Goal: Information Seeking & Learning: Learn about a topic

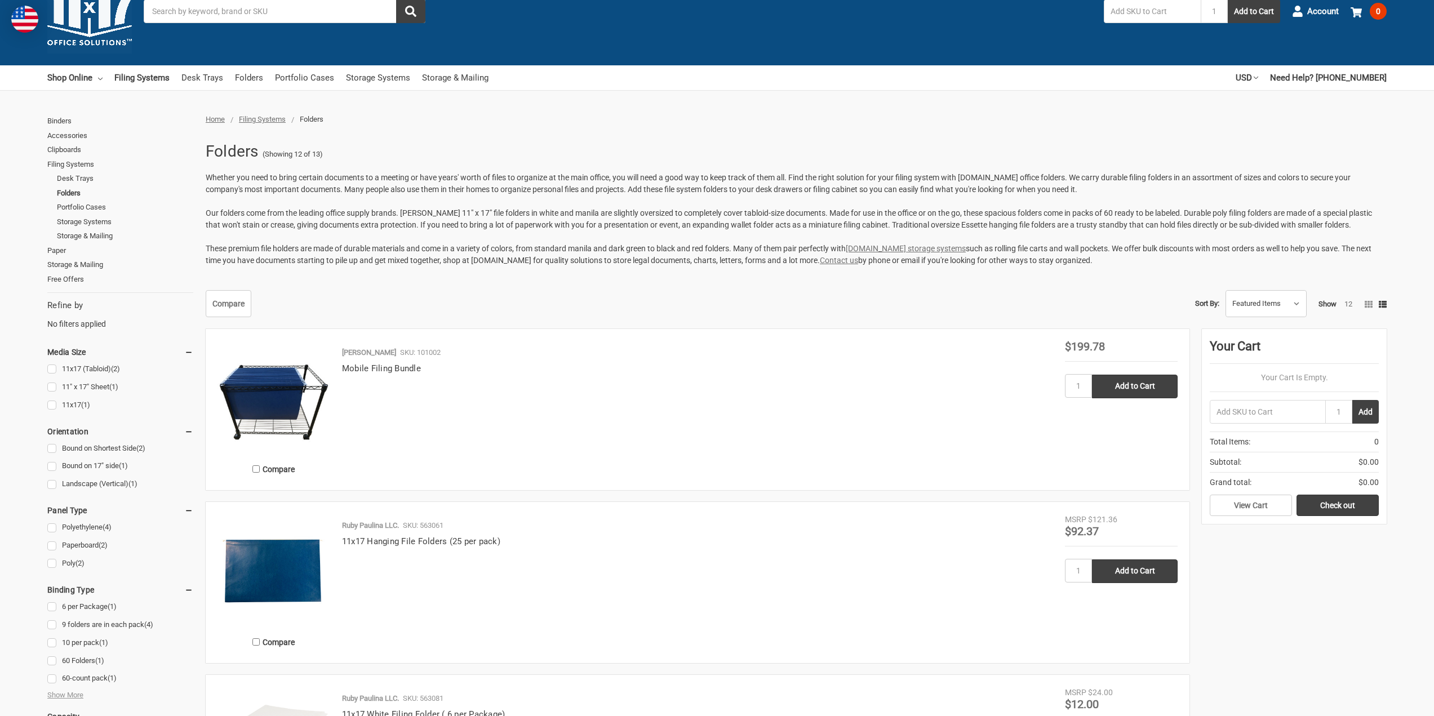
scroll to position [237, 0]
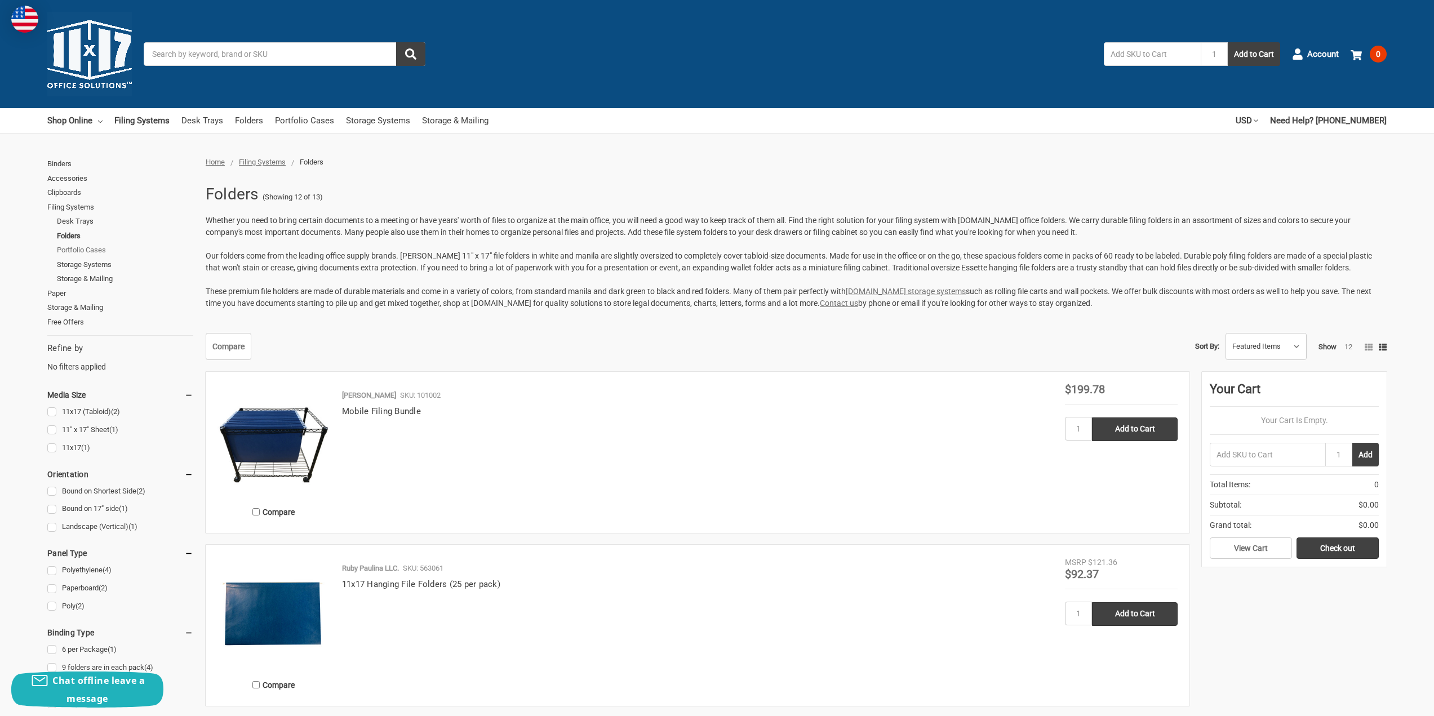
click at [87, 253] on link "Portfolio Cases" at bounding box center [125, 250] width 136 height 15
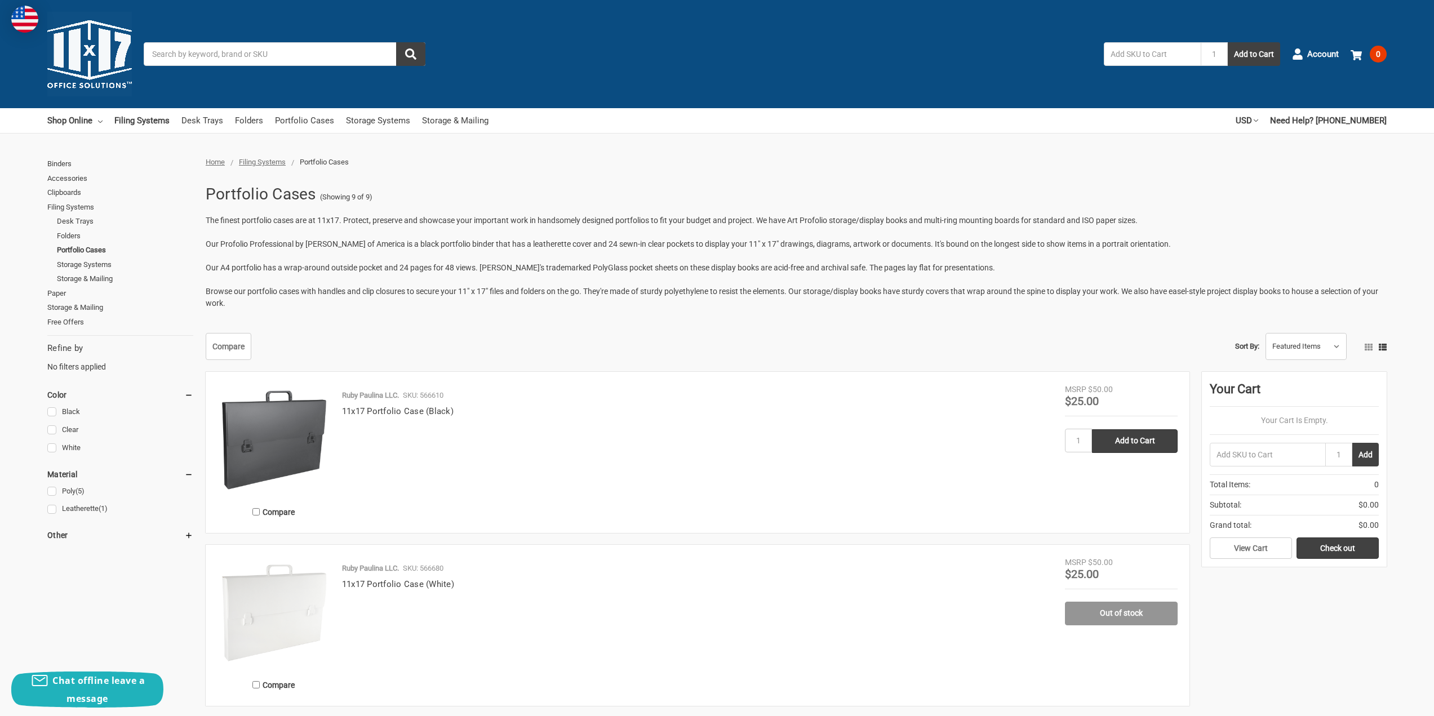
click at [216, 56] on input "Search" at bounding box center [285, 54] width 282 height 24
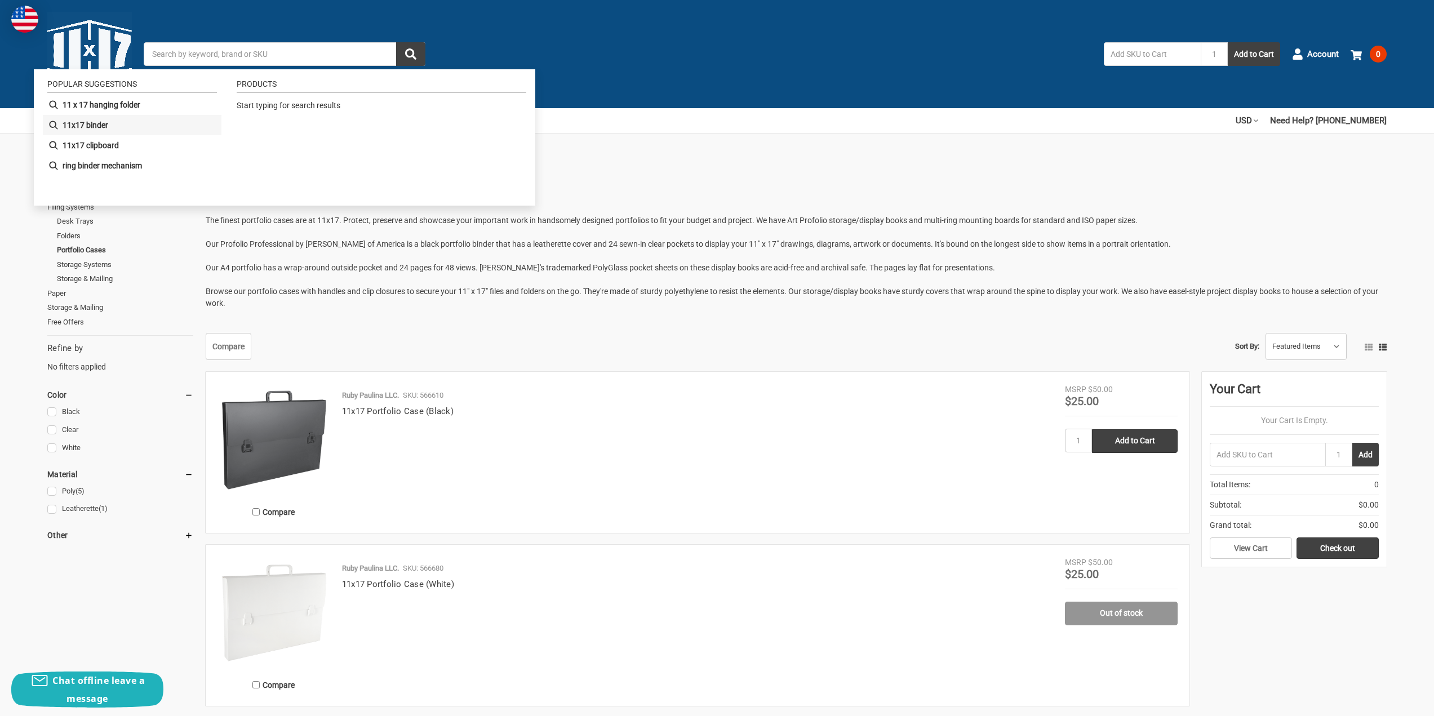
click at [106, 121] on b "11x17 binder" at bounding box center [86, 125] width 46 height 12
type input "11x17 binder"
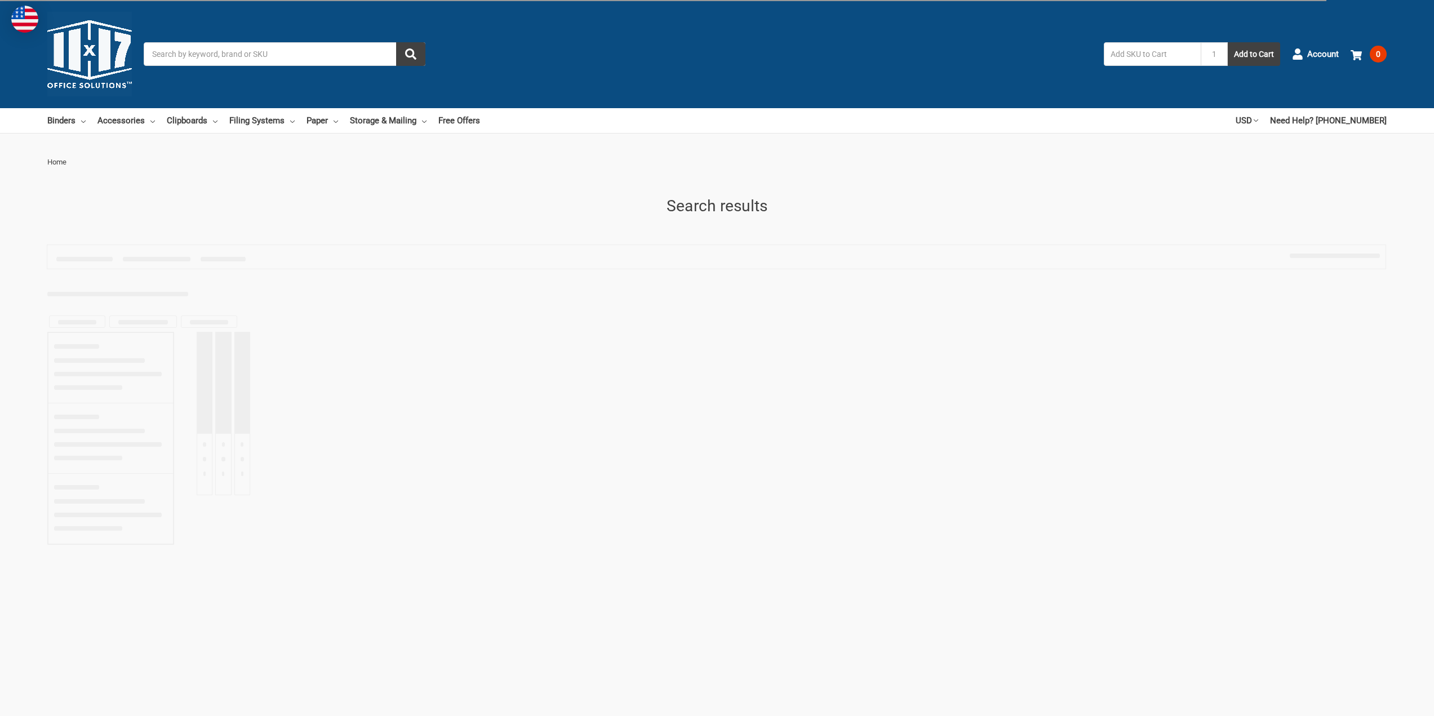
type input "11x17 binder"
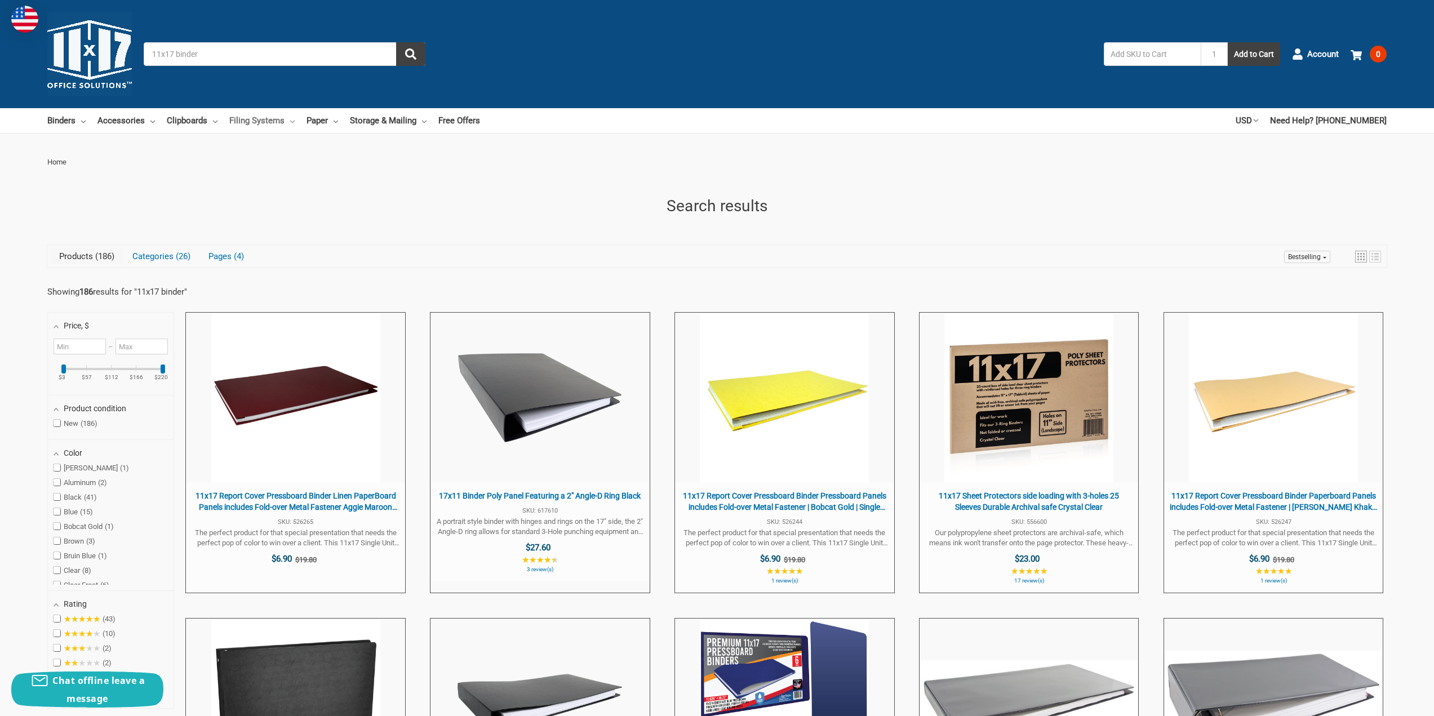
click at [277, 120] on link "Filing Systems" at bounding box center [261, 120] width 65 height 25
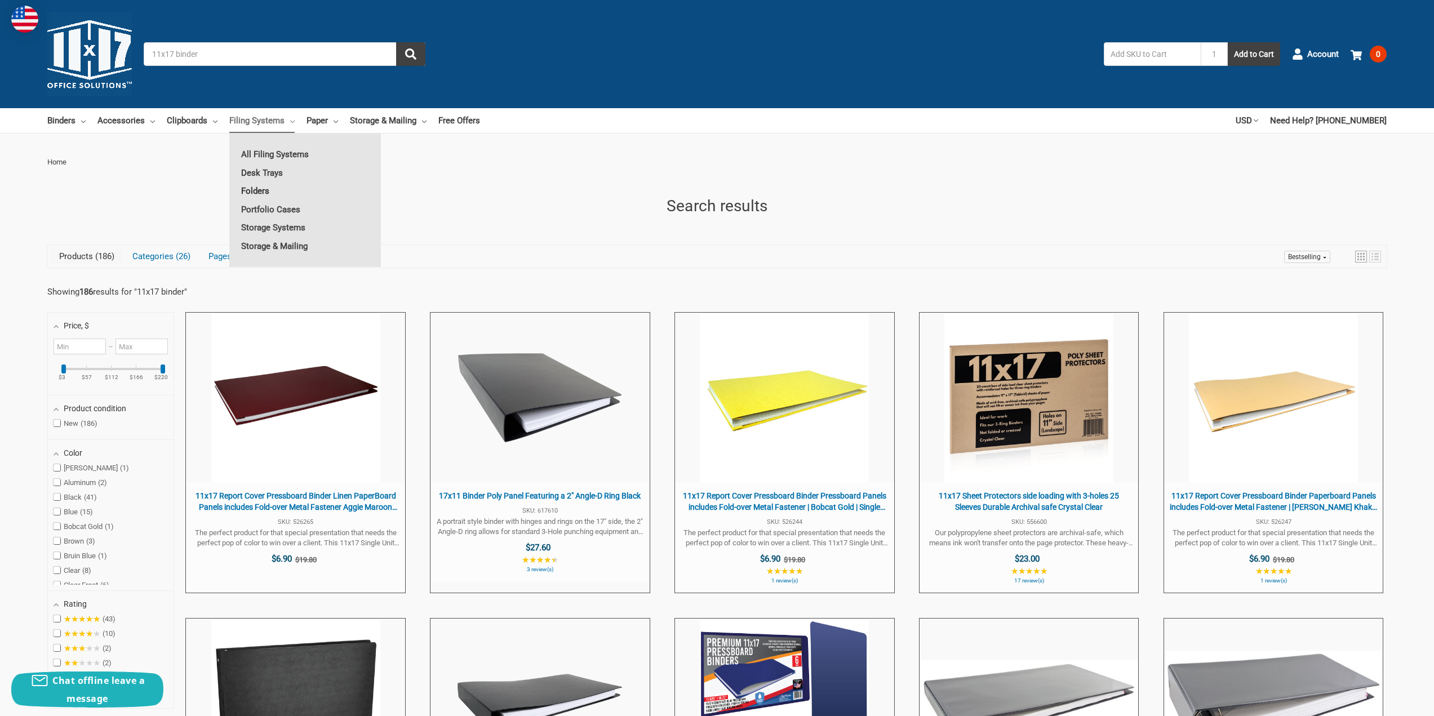
click at [261, 190] on link "Folders" at bounding box center [305, 191] width 152 height 18
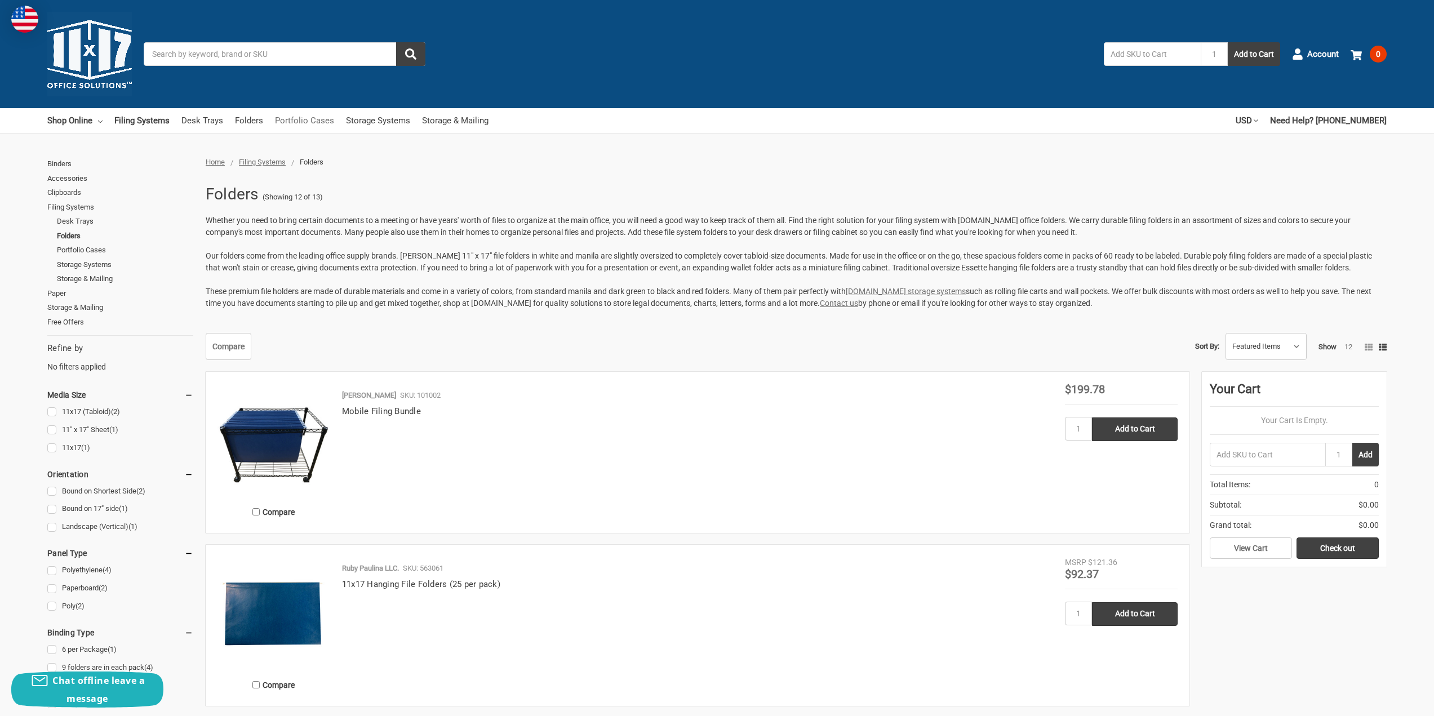
click at [308, 129] on link "Portfolio Cases" at bounding box center [304, 120] width 59 height 25
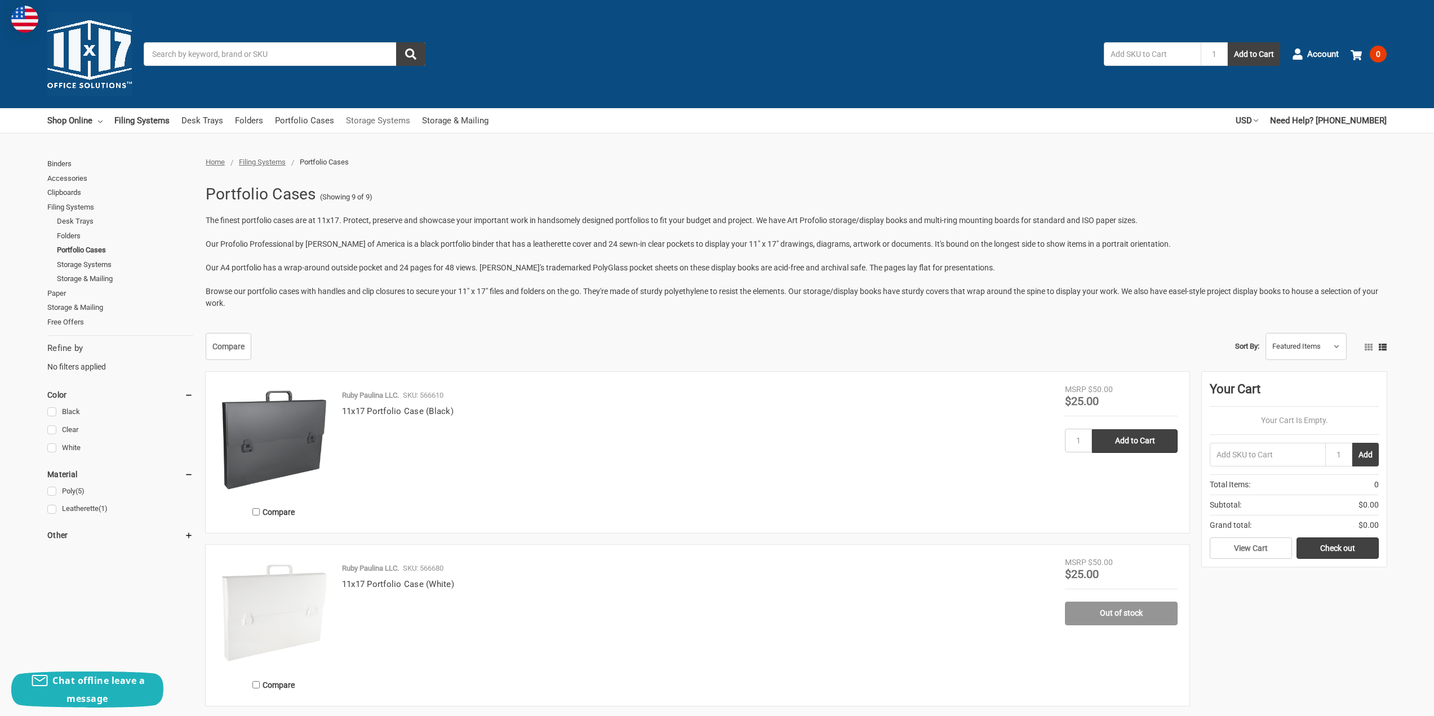
click at [385, 121] on link "Storage Systems" at bounding box center [378, 120] width 64 height 25
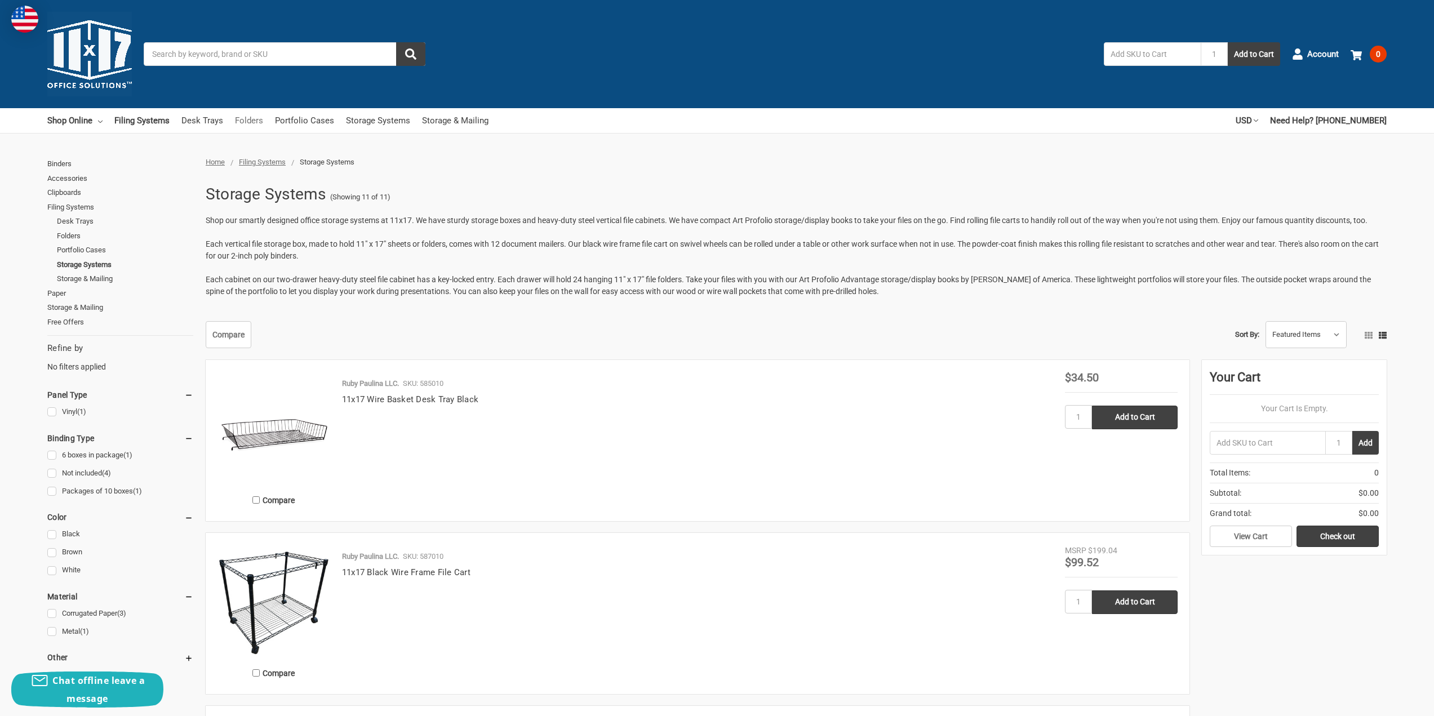
click at [243, 123] on link "Folders" at bounding box center [249, 120] width 28 height 25
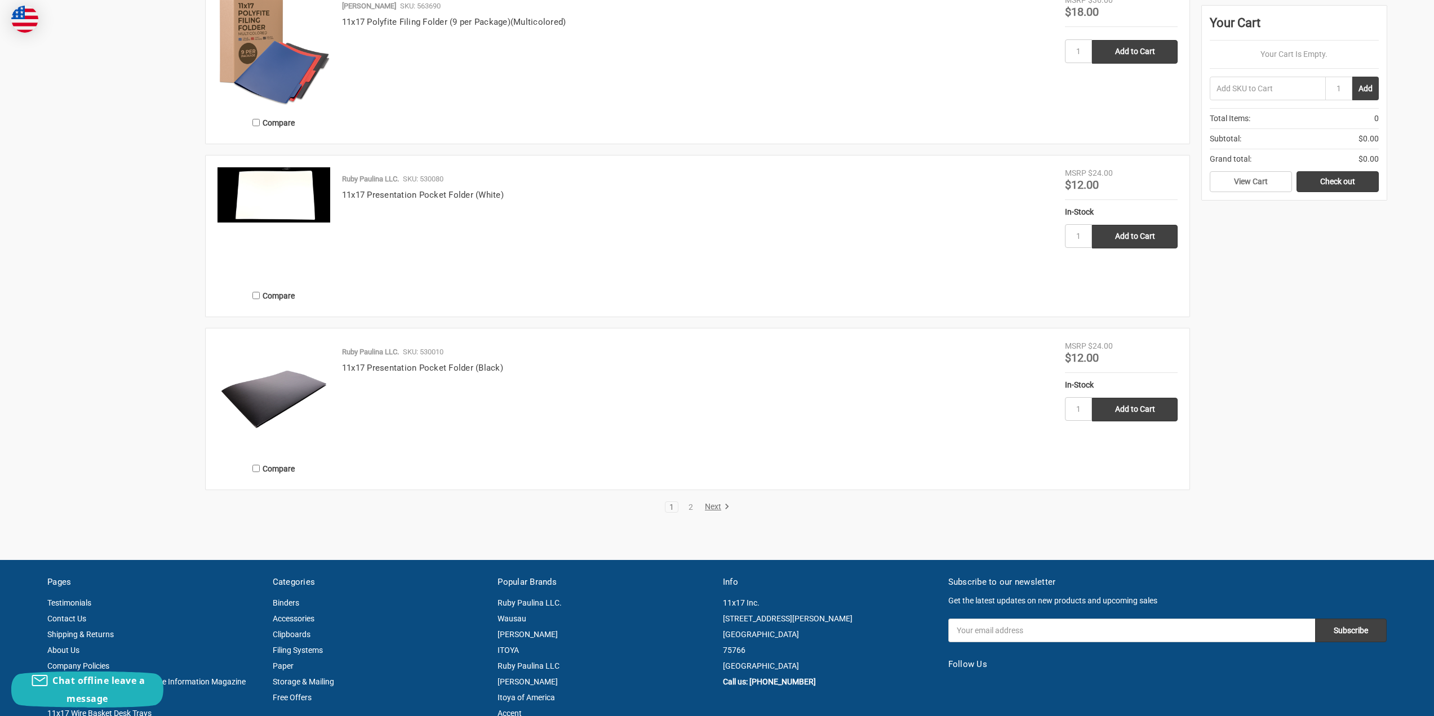
scroll to position [1972, 0]
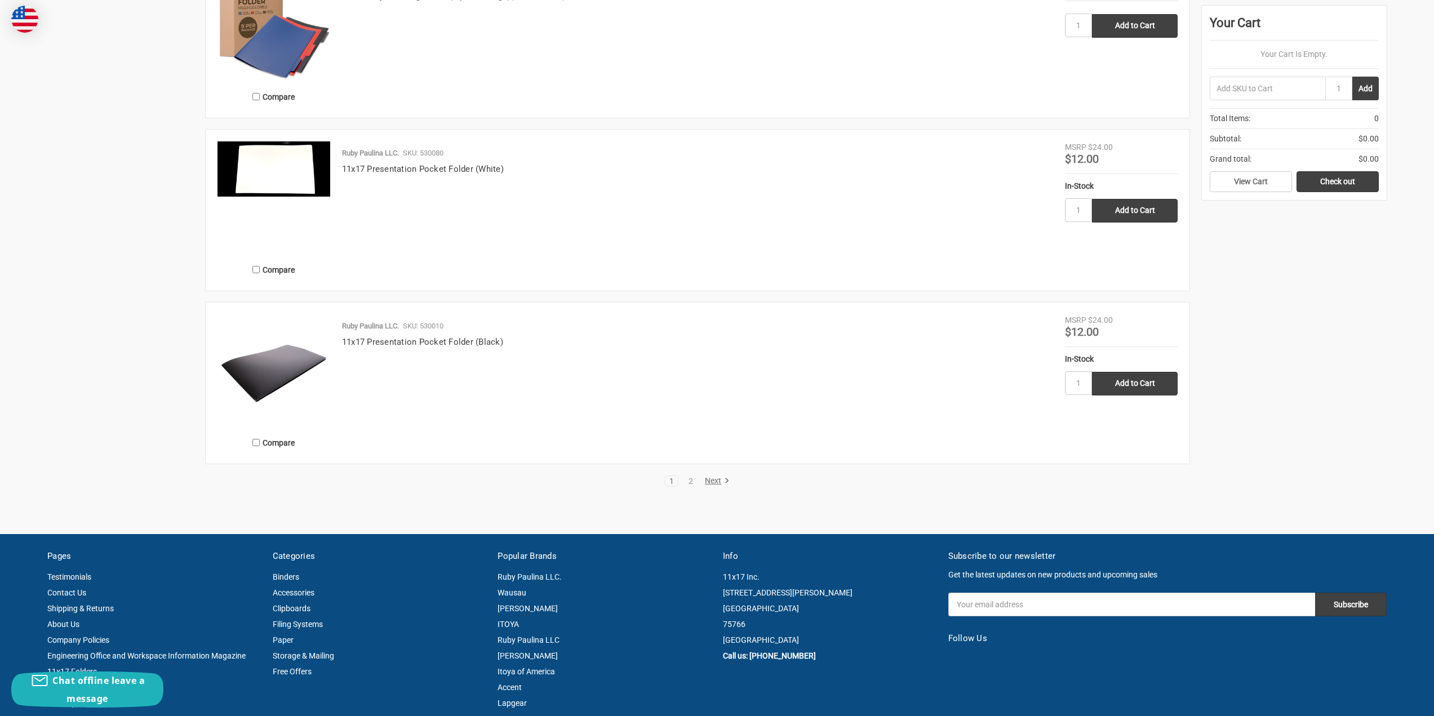
click at [714, 482] on link "Next" at bounding box center [715, 481] width 29 height 10
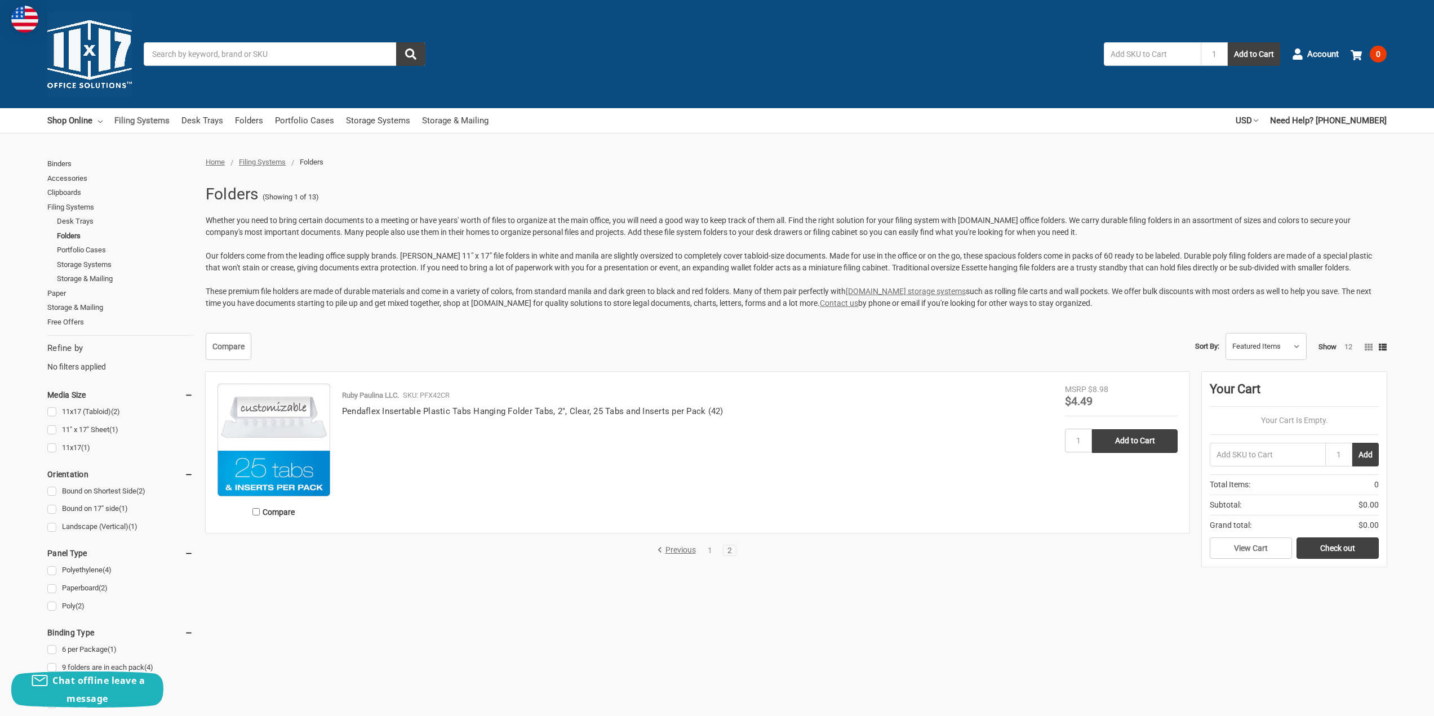
click at [153, 117] on link "Filing Systems" at bounding box center [141, 120] width 55 height 25
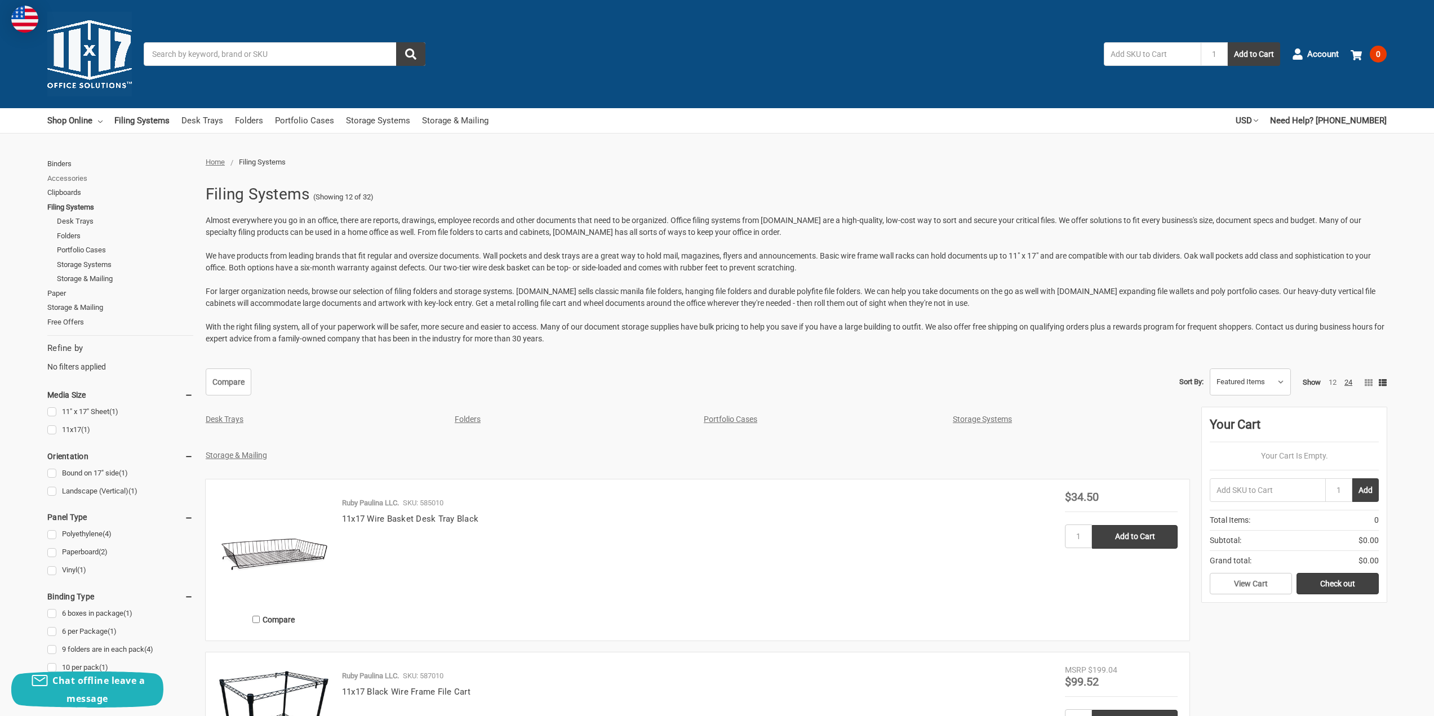
click at [64, 174] on link "Accessories" at bounding box center [120, 178] width 146 height 15
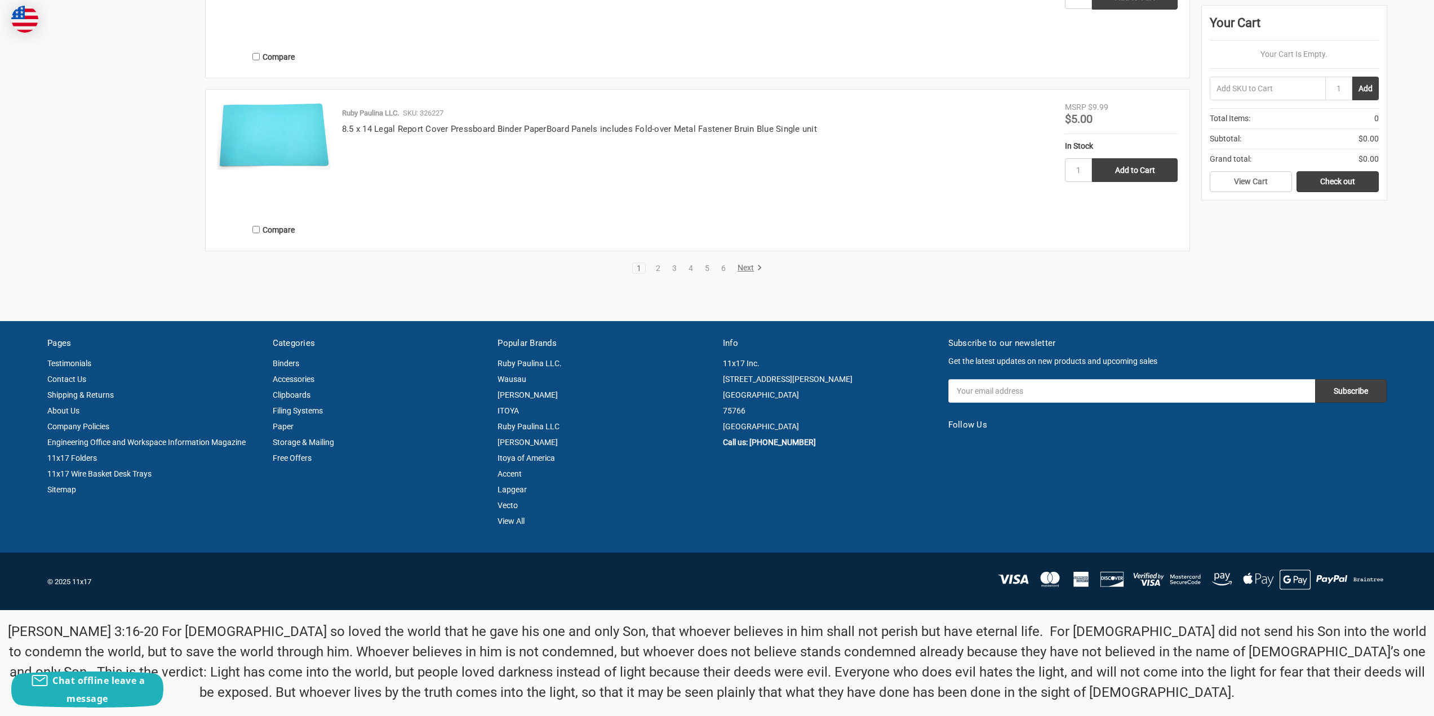
scroll to position [2499, 0]
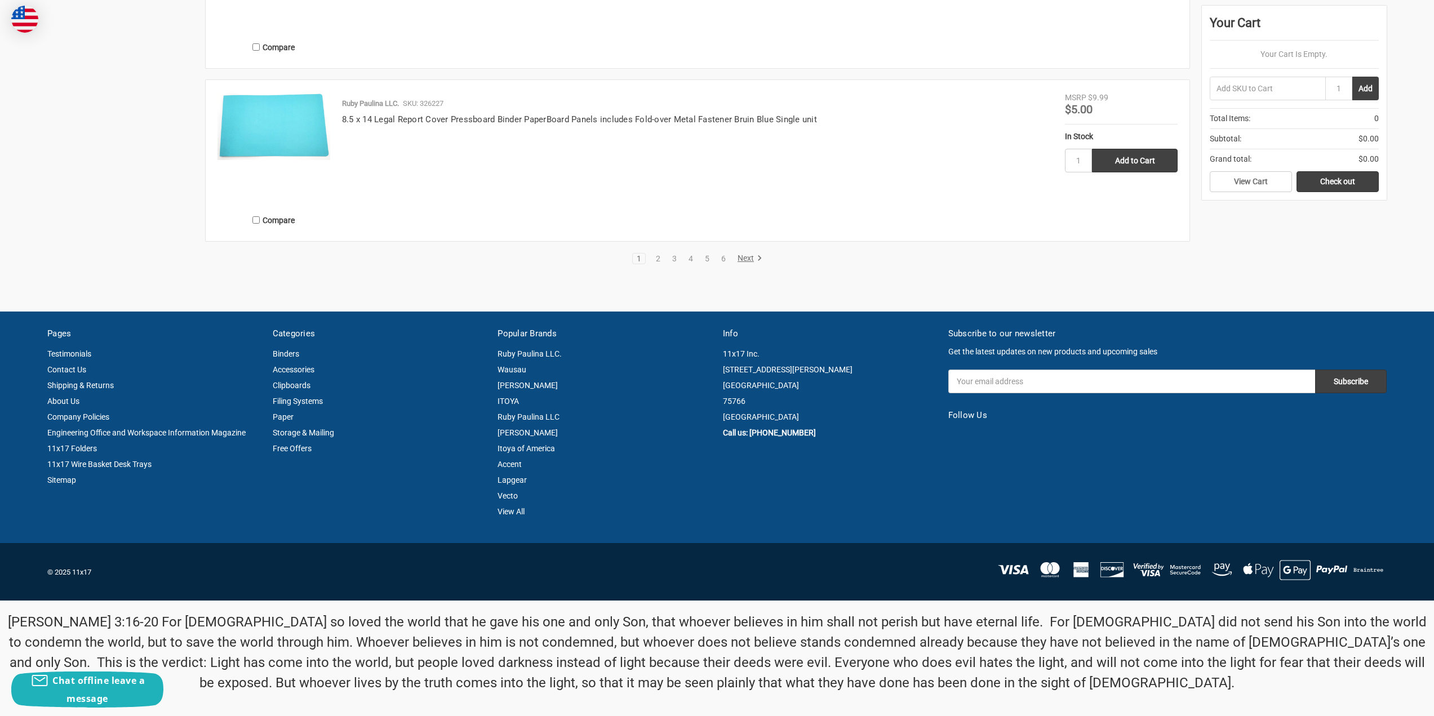
click at [750, 258] on link "Next" at bounding box center [747, 258] width 29 height 10
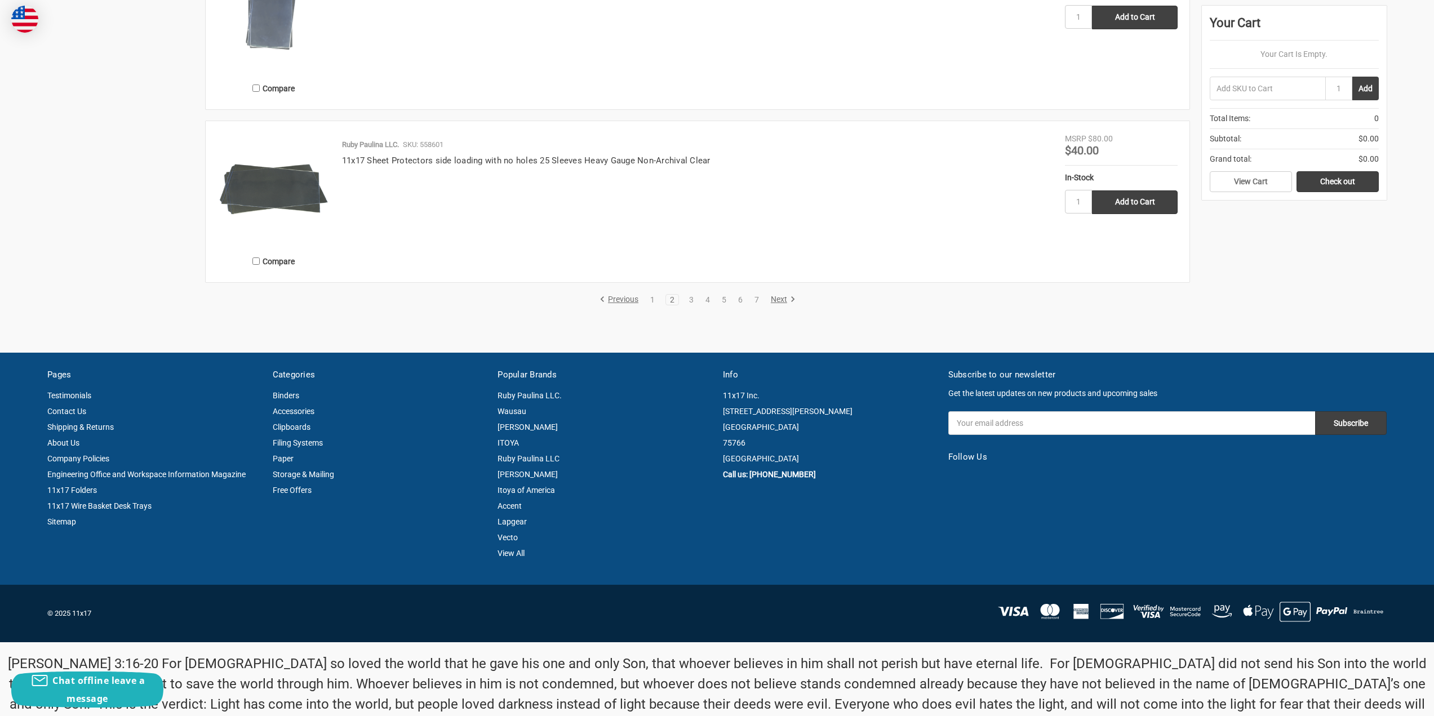
scroll to position [2336, 0]
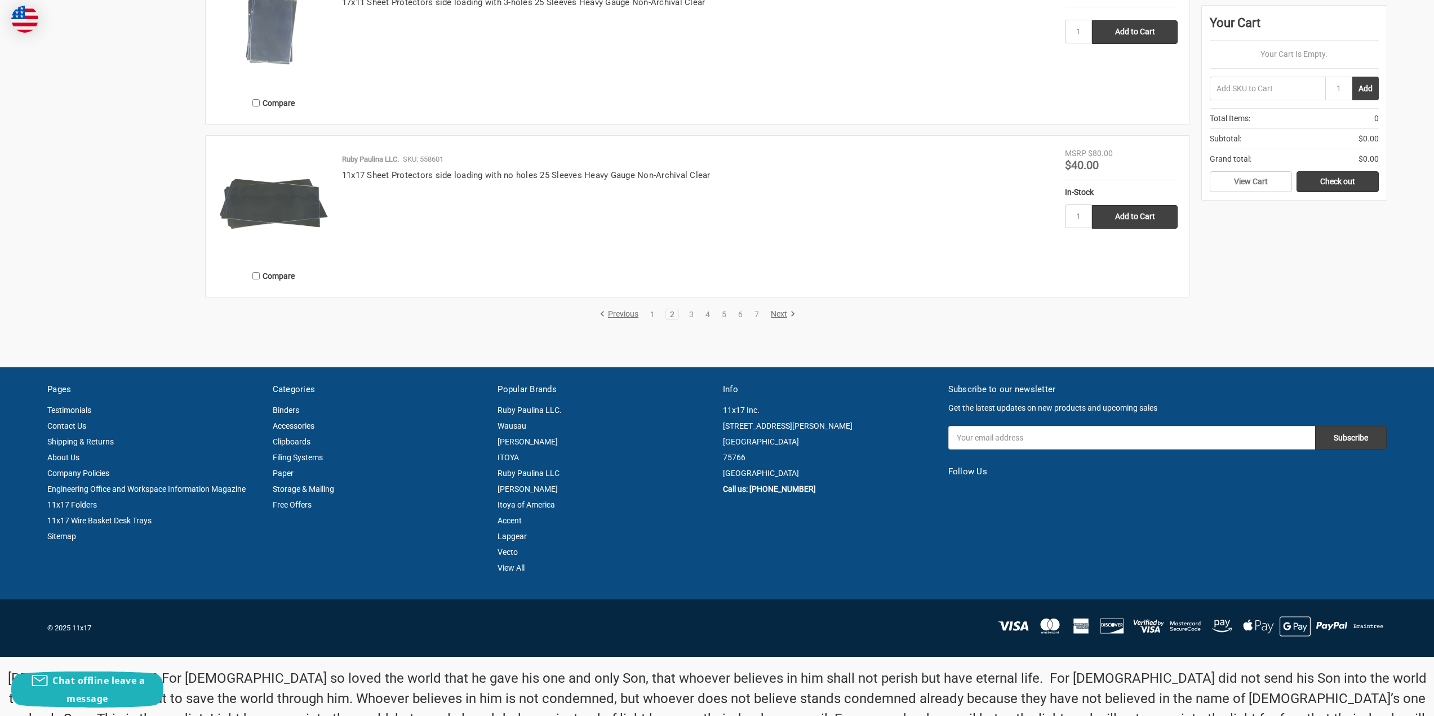
click at [780, 314] on link "Next" at bounding box center [781, 314] width 29 height 10
